Goal: Task Accomplishment & Management: Complete application form

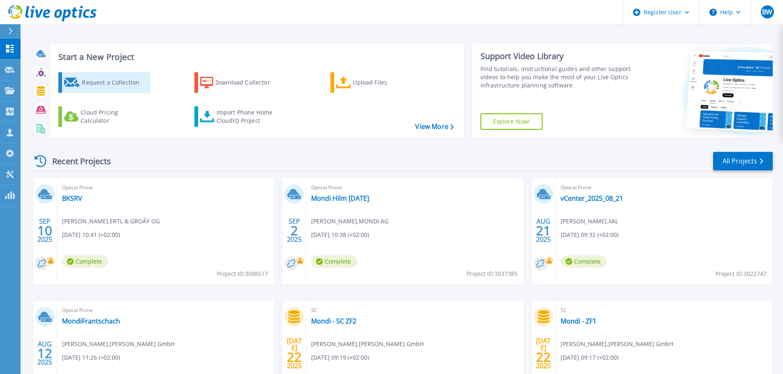
click at [98, 85] on div "Request a Collection" at bounding box center [115, 82] width 66 height 16
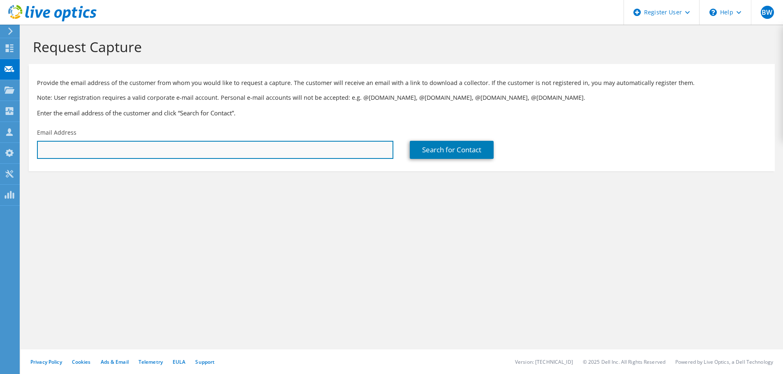
click at [140, 148] on input "text" at bounding box center [215, 150] width 356 height 18
type input "t.frigyesi@cashpoint.com"
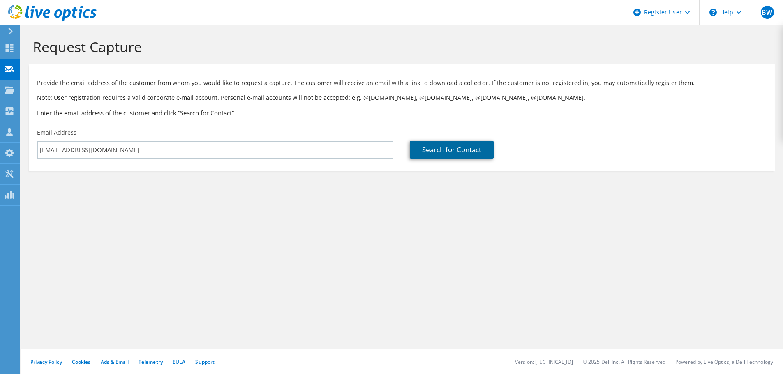
click at [452, 148] on link "Search for Contact" at bounding box center [452, 150] width 84 height 18
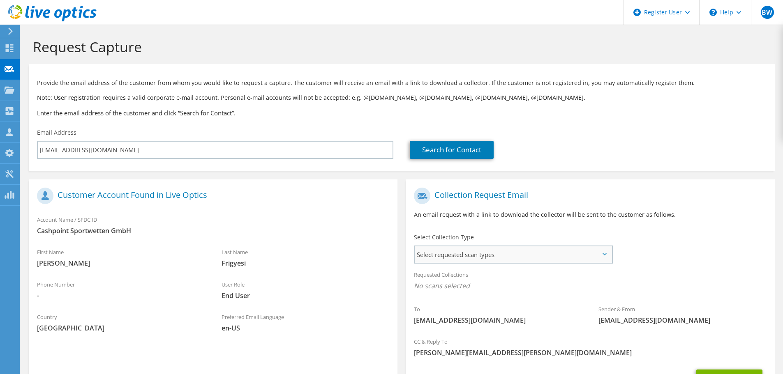
click at [496, 253] on span "Select requested scan types" at bounding box center [513, 255] width 197 height 16
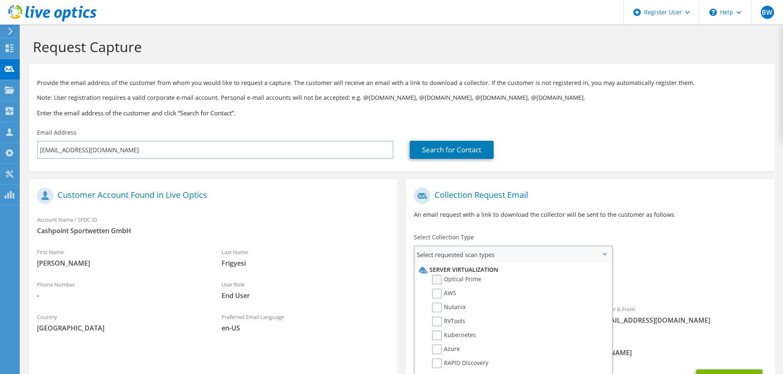
click at [464, 277] on label "Optical Prime" at bounding box center [456, 280] width 49 height 10
click at [0, 0] on input "Optical Prime" at bounding box center [0, 0] width 0 height 0
click at [575, 171] on div "Collection Request Email An email request with a link to download the collector…" at bounding box center [589, 291] width 377 height 240
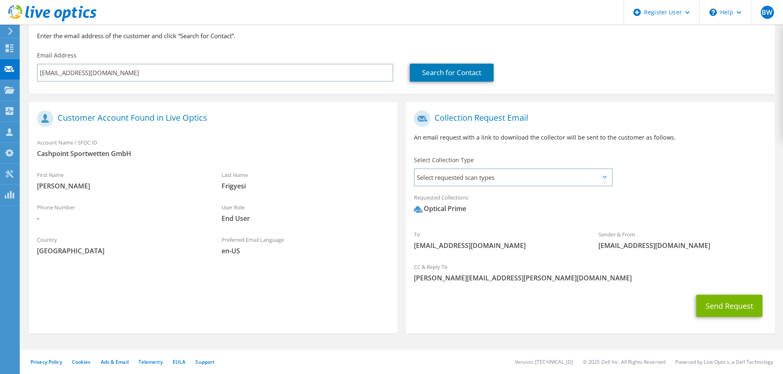
scroll to position [78, 0]
click at [715, 310] on button "Send Request" at bounding box center [729, 306] width 66 height 22
